Goal: Find specific page/section: Find specific page/section

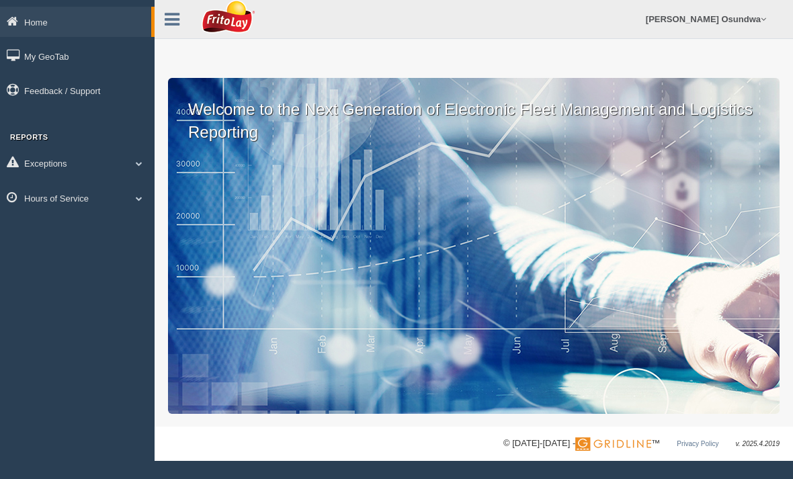
click at [138, 196] on span at bounding box center [138, 198] width 17 height 7
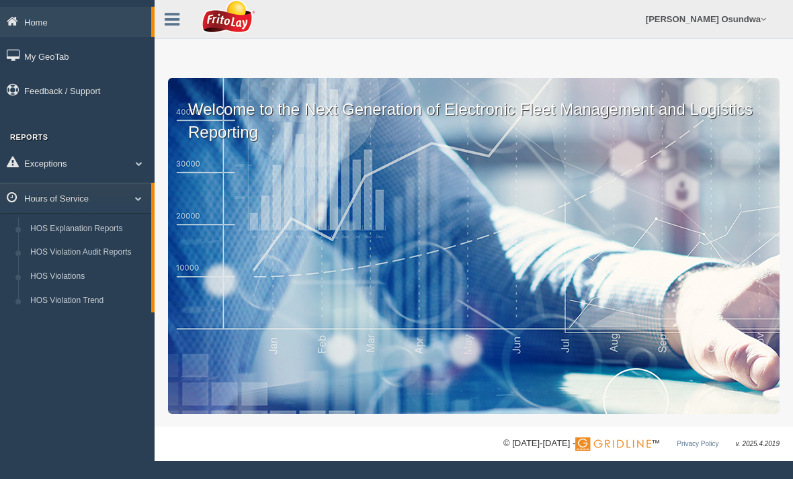
click at [114, 255] on link "HOS Violation Audit Reports" at bounding box center [87, 253] width 127 height 24
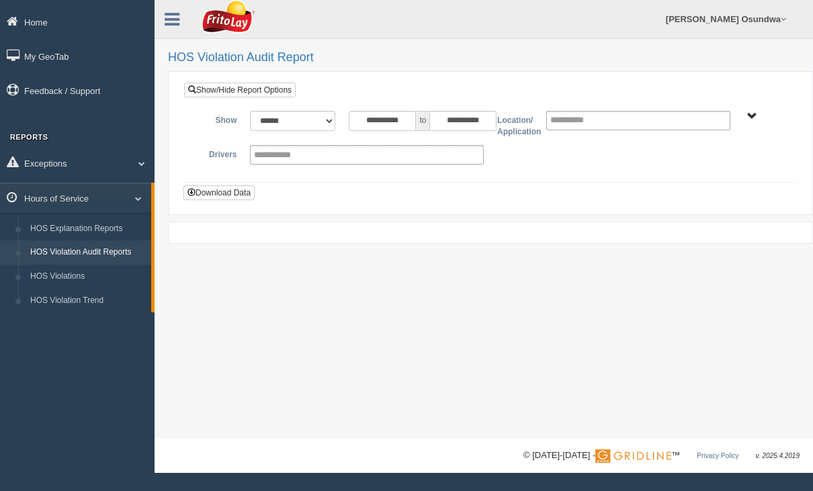
click at [118, 231] on link "HOS Explanation Reports" at bounding box center [87, 229] width 127 height 24
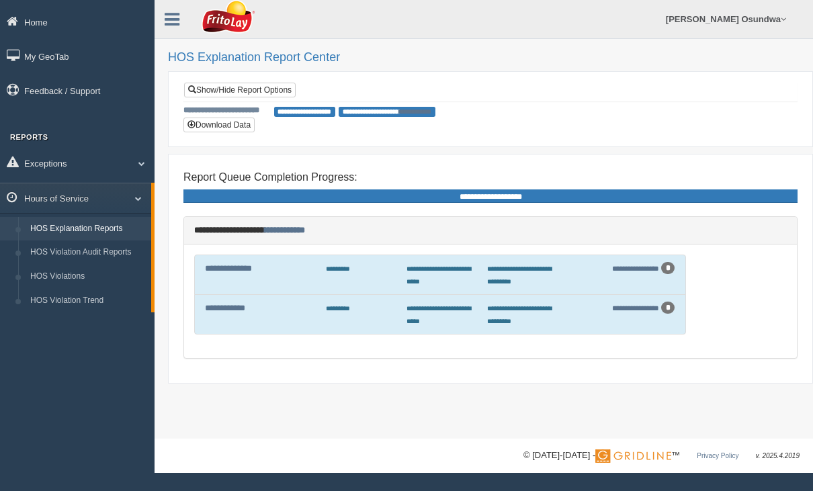
click at [335, 263] on div "*********" at bounding box center [359, 268] width 81 height 13
click at [664, 267] on div "*" at bounding box center [668, 268] width 14 height 12
click at [670, 264] on div "*" at bounding box center [668, 268] width 14 height 12
click at [664, 306] on div "*" at bounding box center [668, 308] width 14 height 12
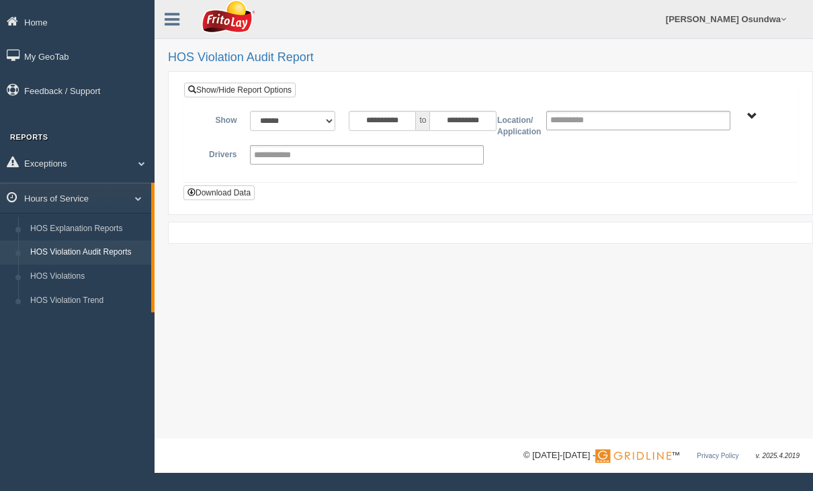
click at [104, 231] on link "HOS Explanation Reports" at bounding box center [87, 229] width 127 height 24
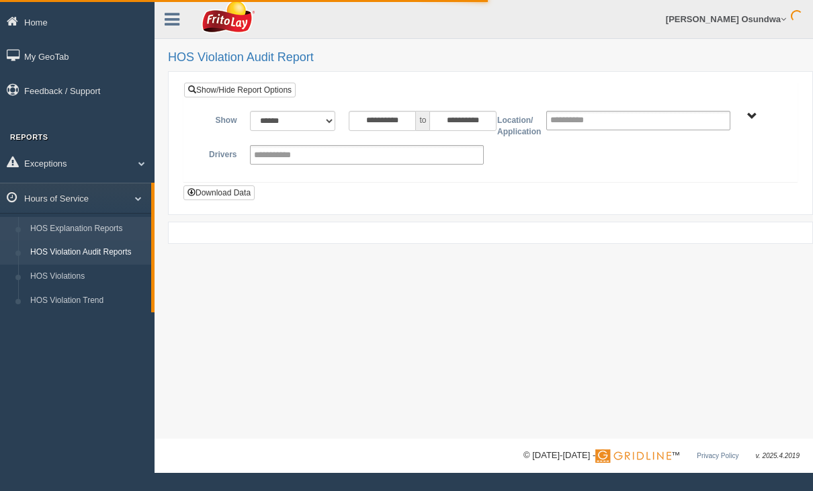
click at [99, 227] on link "HOS Explanation Reports" at bounding box center [87, 229] width 127 height 24
click at [112, 229] on link "HOS Explanation Reports" at bounding box center [87, 229] width 127 height 24
